Goal: Communication & Community: Ask a question

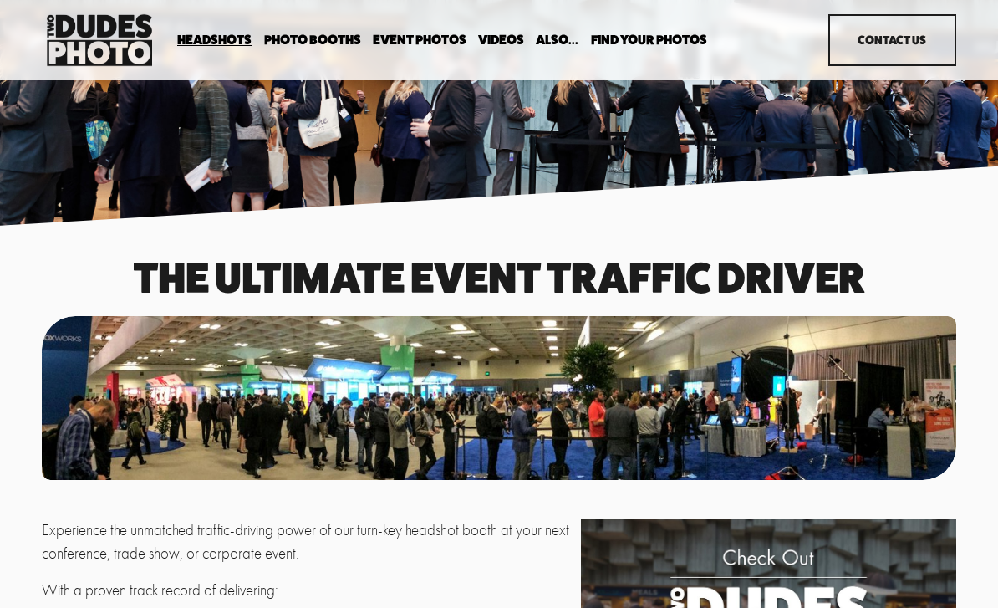
click at [892, 45] on link "Contact Us" at bounding box center [893, 40] width 128 height 53
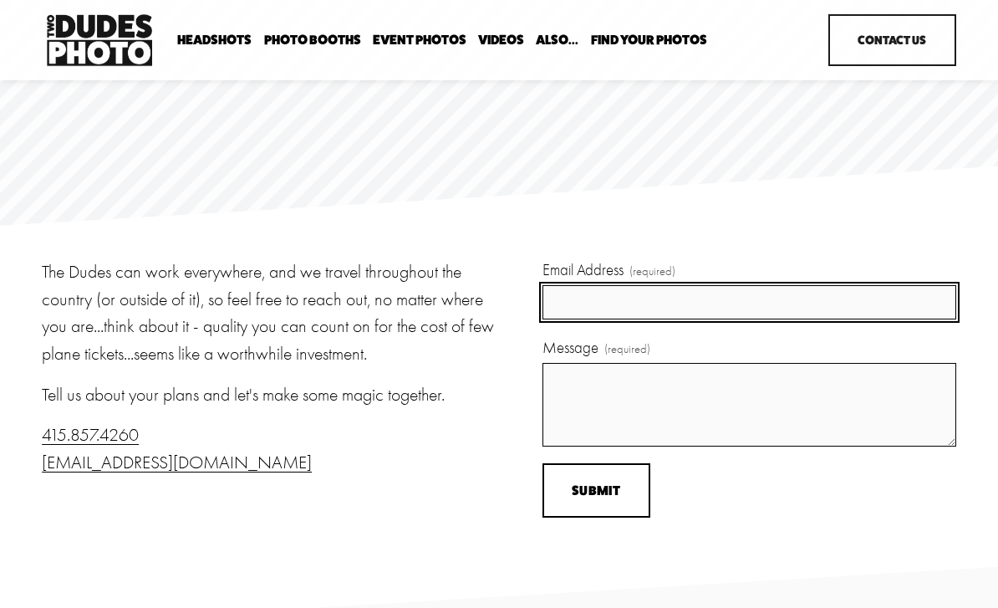
click at [703, 304] on input "Email Address (required)" at bounding box center [750, 301] width 414 height 33
type input "llovinit@aol.com"
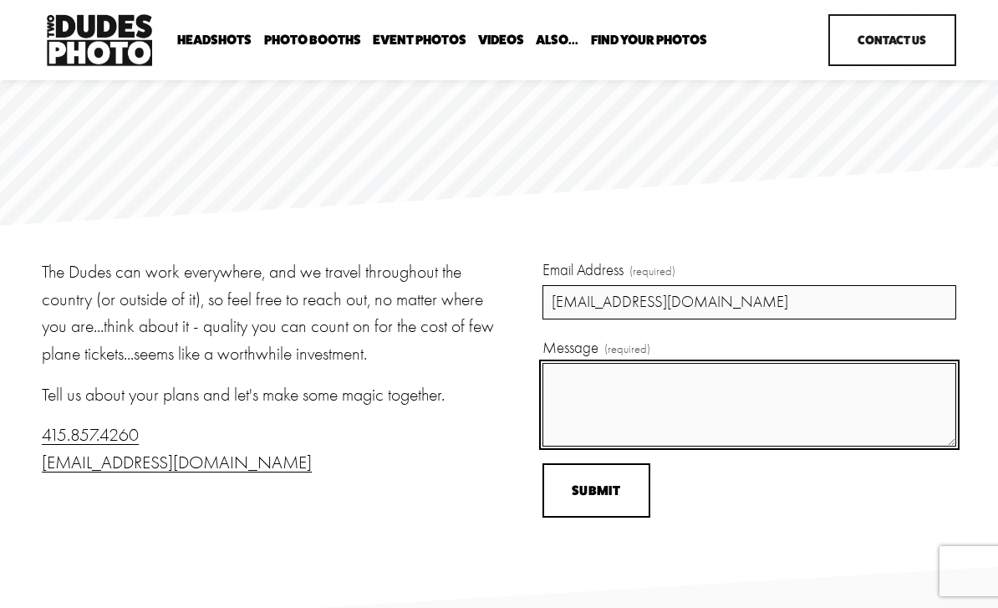
click at [682, 386] on textarea "Message (required)" at bounding box center [750, 405] width 414 height 84
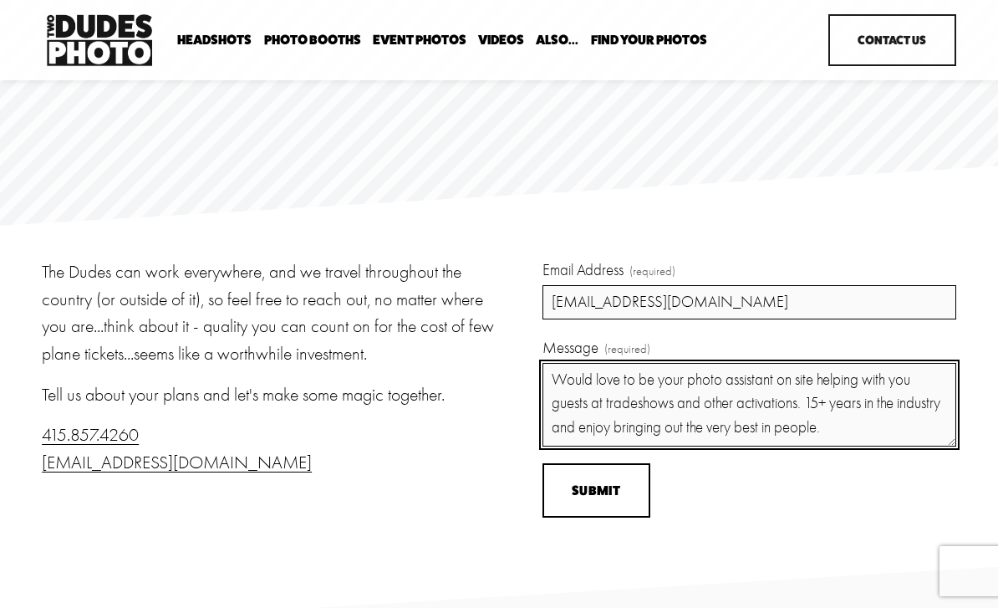
type textarea "Would love to be your photo assistant on site helping with you guests at trades…"
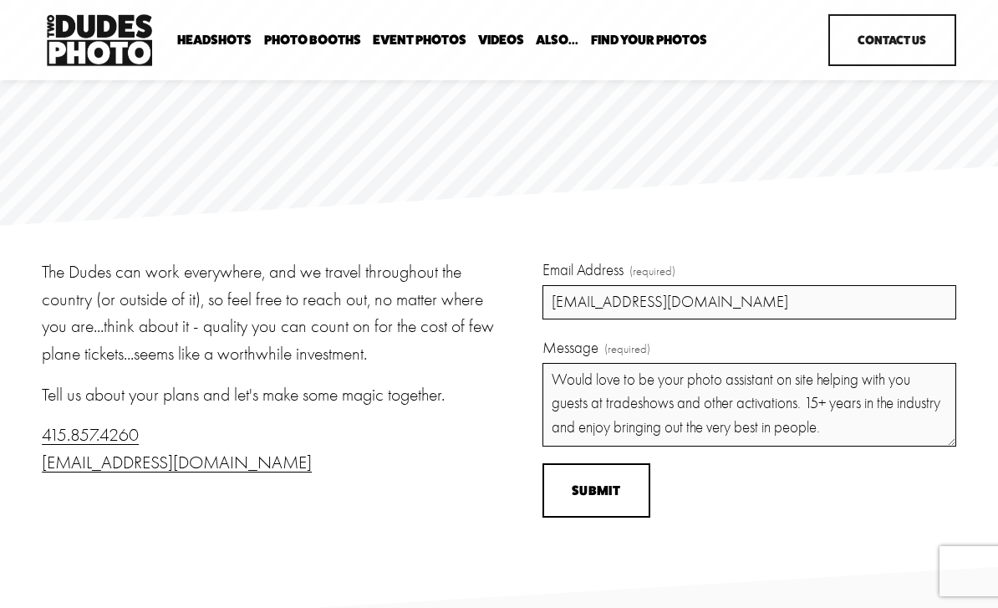
click at [595, 500] on button "Submit Submit" at bounding box center [597, 490] width 108 height 54
